Goal: Task Accomplishment & Management: Manage account settings

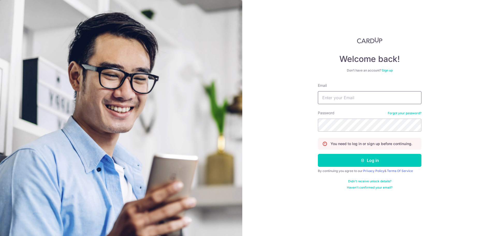
click at [355, 94] on input "Email" at bounding box center [370, 97] width 104 height 13
type input "[EMAIL_ADDRESS][DOMAIN_NAME]"
click at [356, 153] on form "Email jerquek09@gmail.com Password Forgot your password? You need to log in or …" at bounding box center [370, 136] width 104 height 107
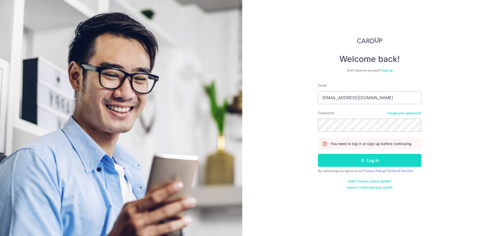
click at [357, 154] on button "Log in" at bounding box center [370, 160] width 104 height 13
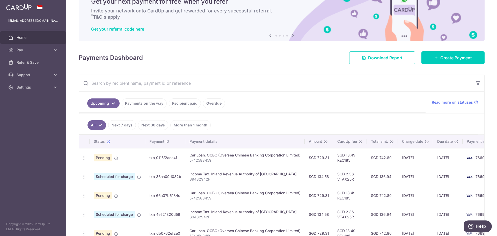
scroll to position [15, 0]
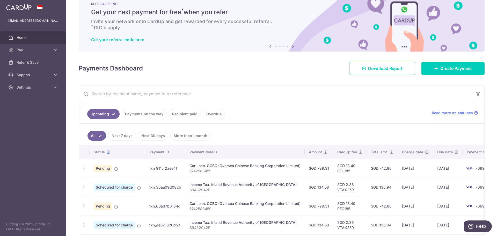
click at [248, 71] on div "Payments Dashboard Download Report Create Payment" at bounding box center [282, 67] width 406 height 15
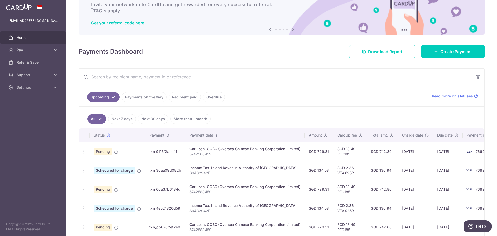
scroll to position [41, 0]
